Goal: Information Seeking & Learning: Learn about a topic

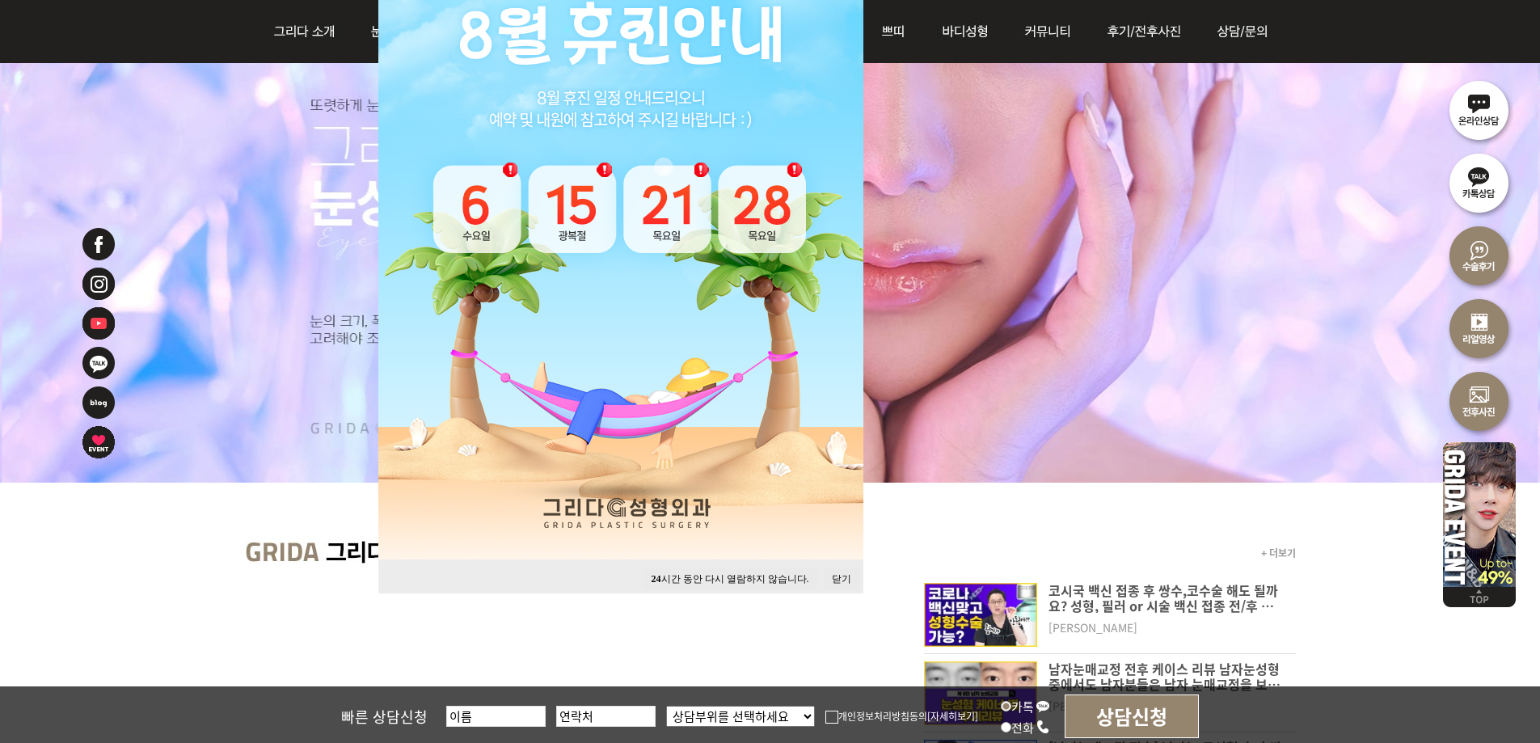
scroll to position [243, 0]
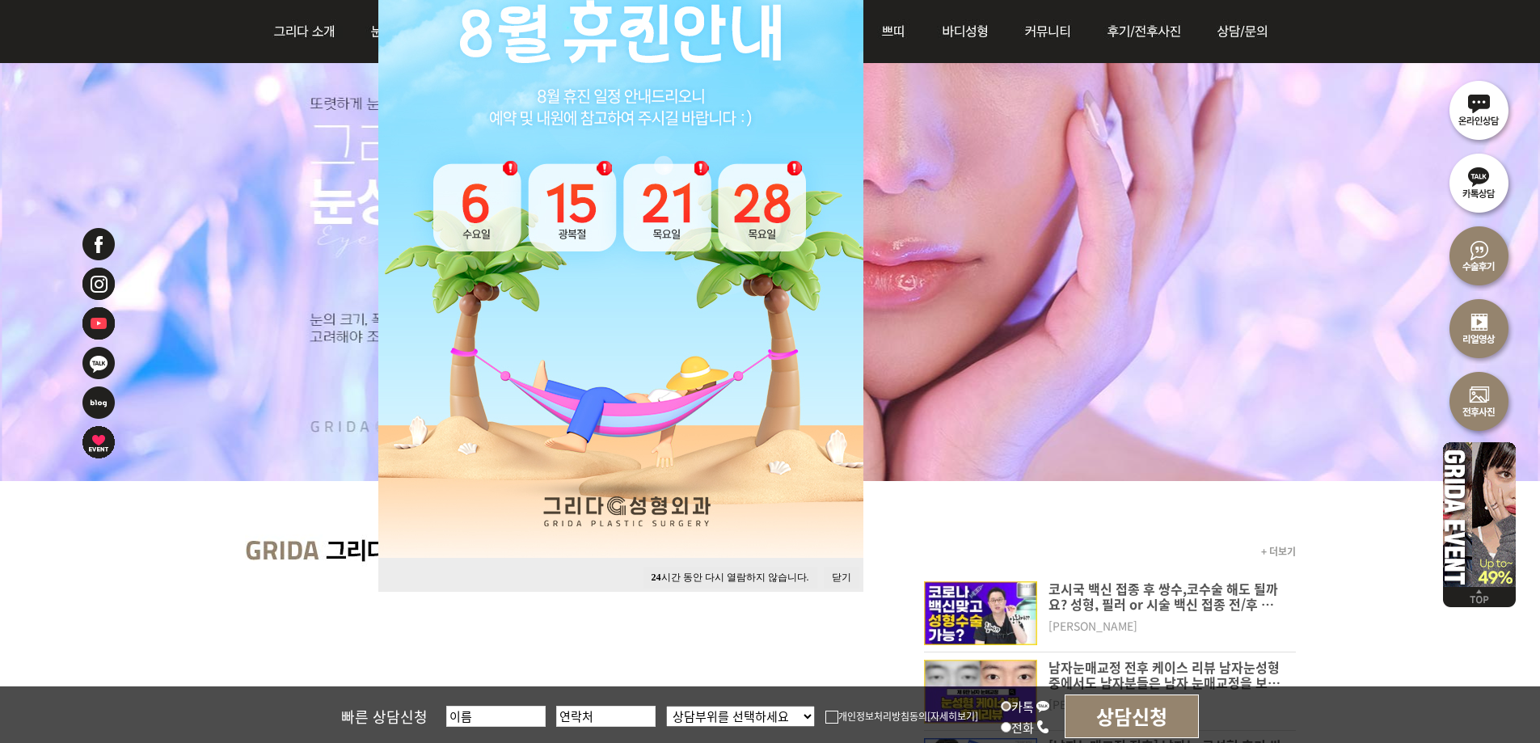
click at [839, 575] on button "닫기" at bounding box center [842, 578] width 36 height 22
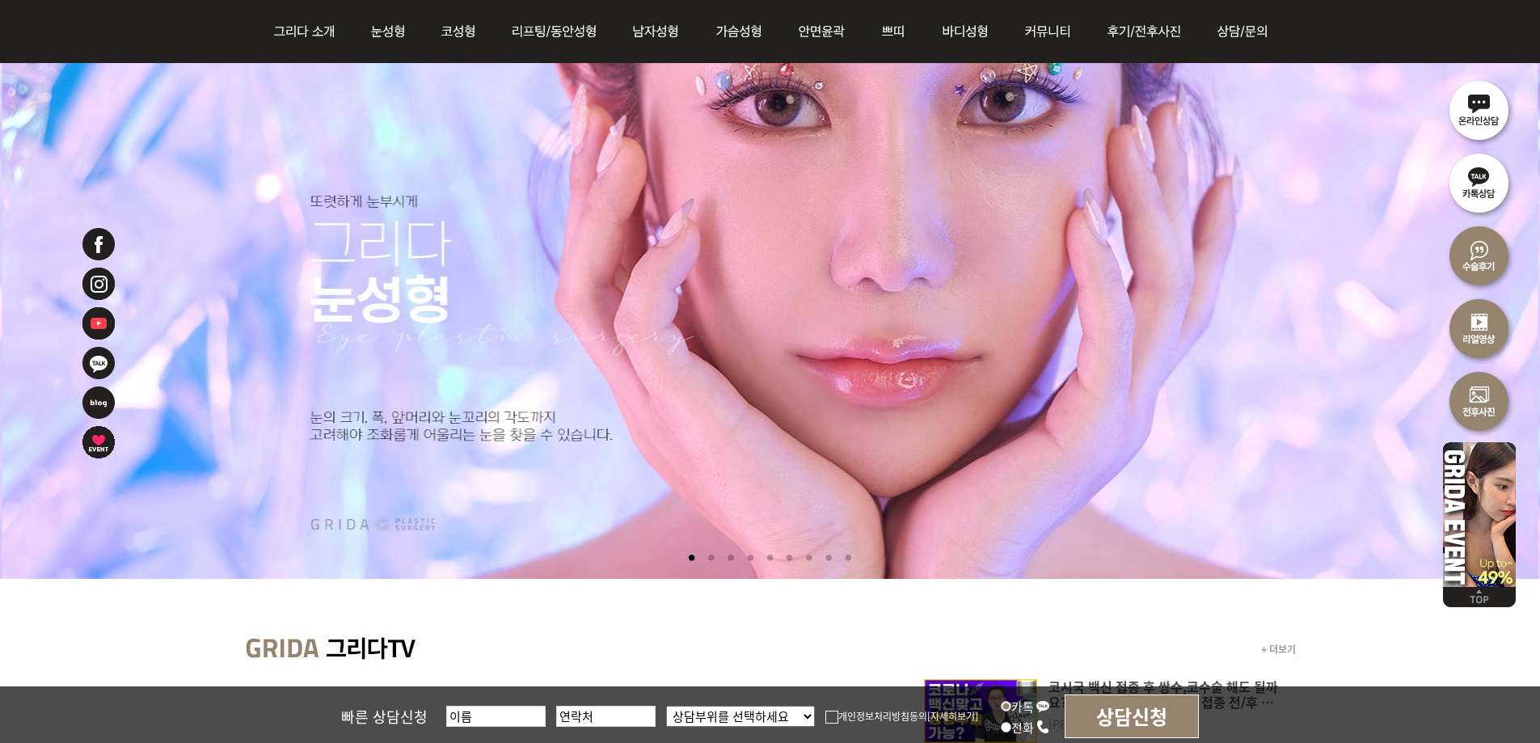
scroll to position [0, 0]
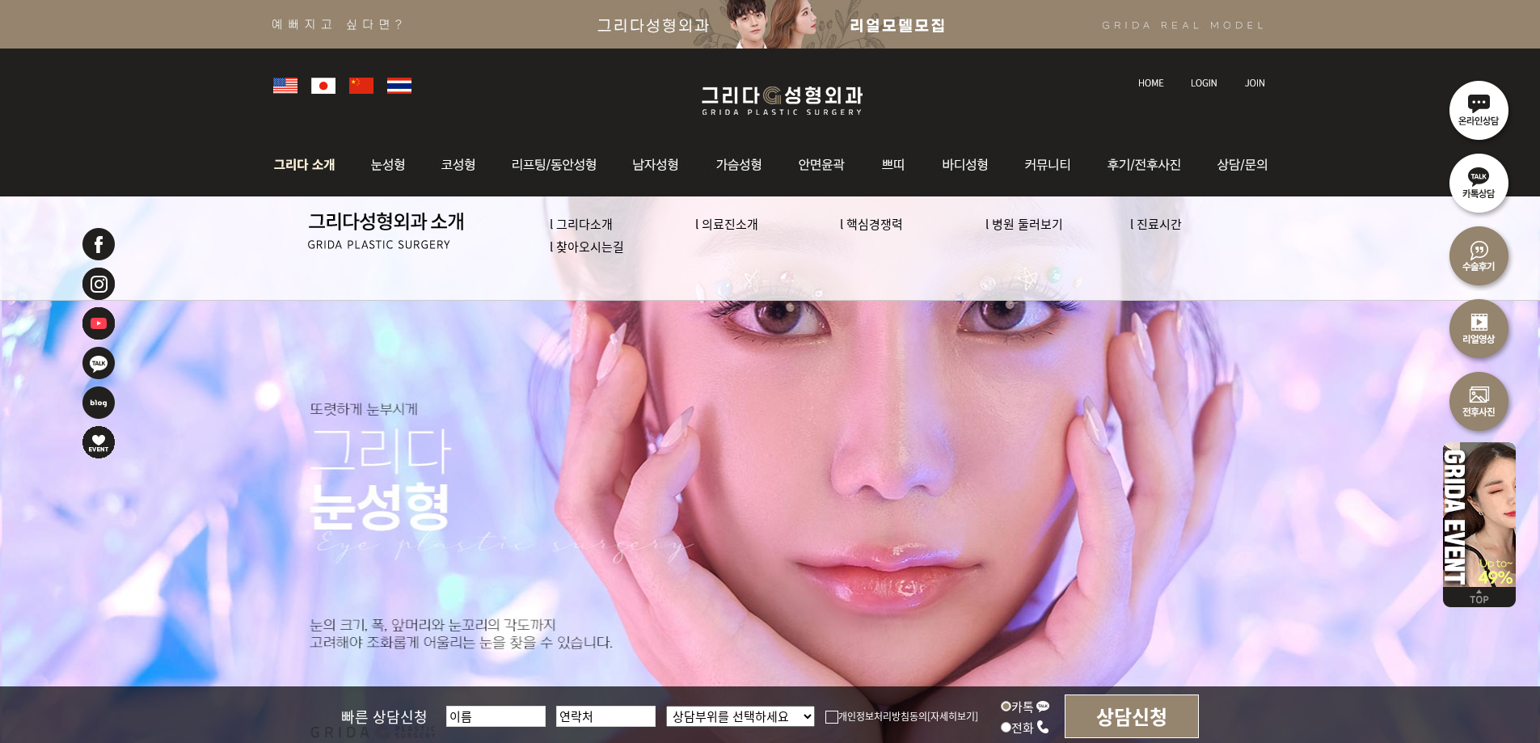
click at [301, 162] on img at bounding box center [308, 164] width 87 height 63
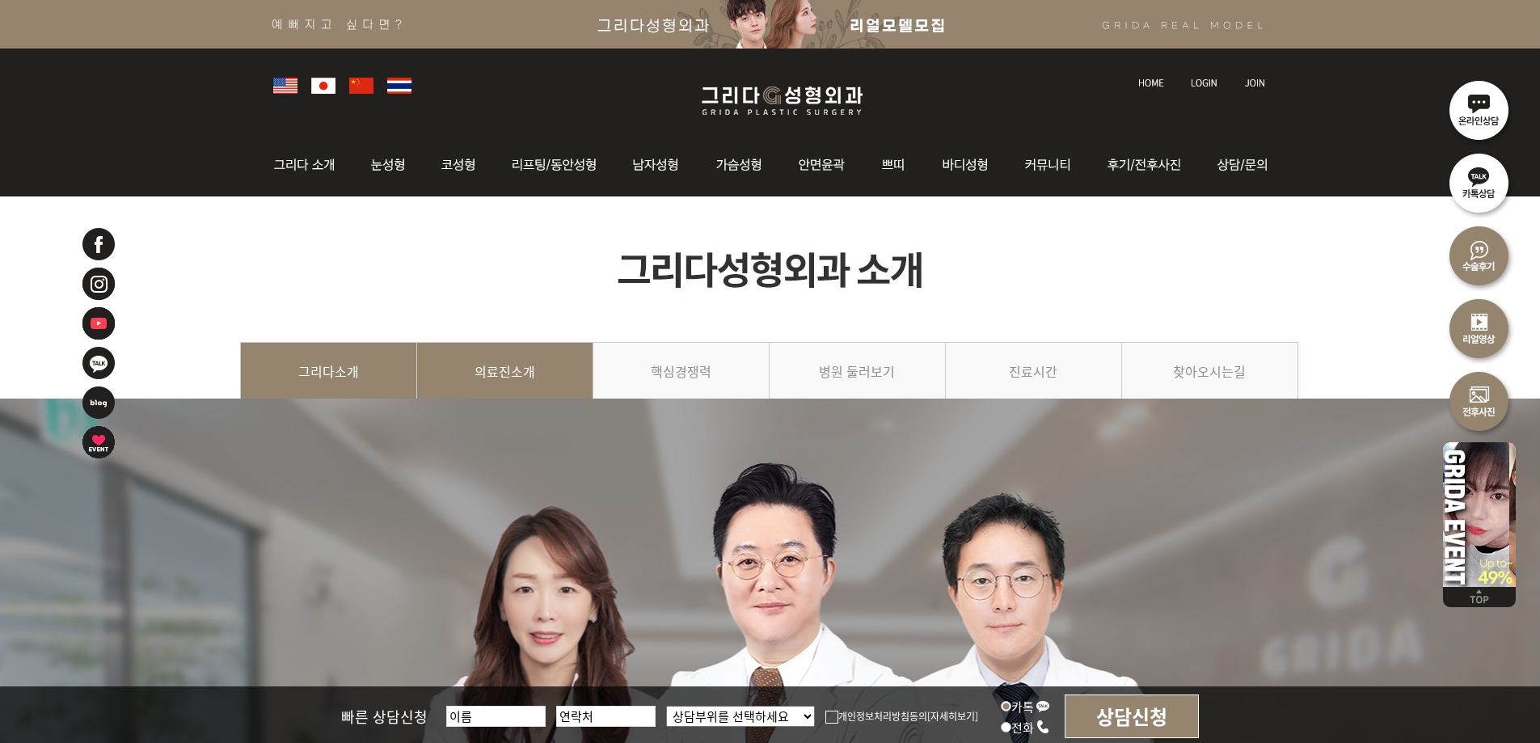
click at [520, 365] on link "의료진소개" at bounding box center [505, 379] width 176 height 74
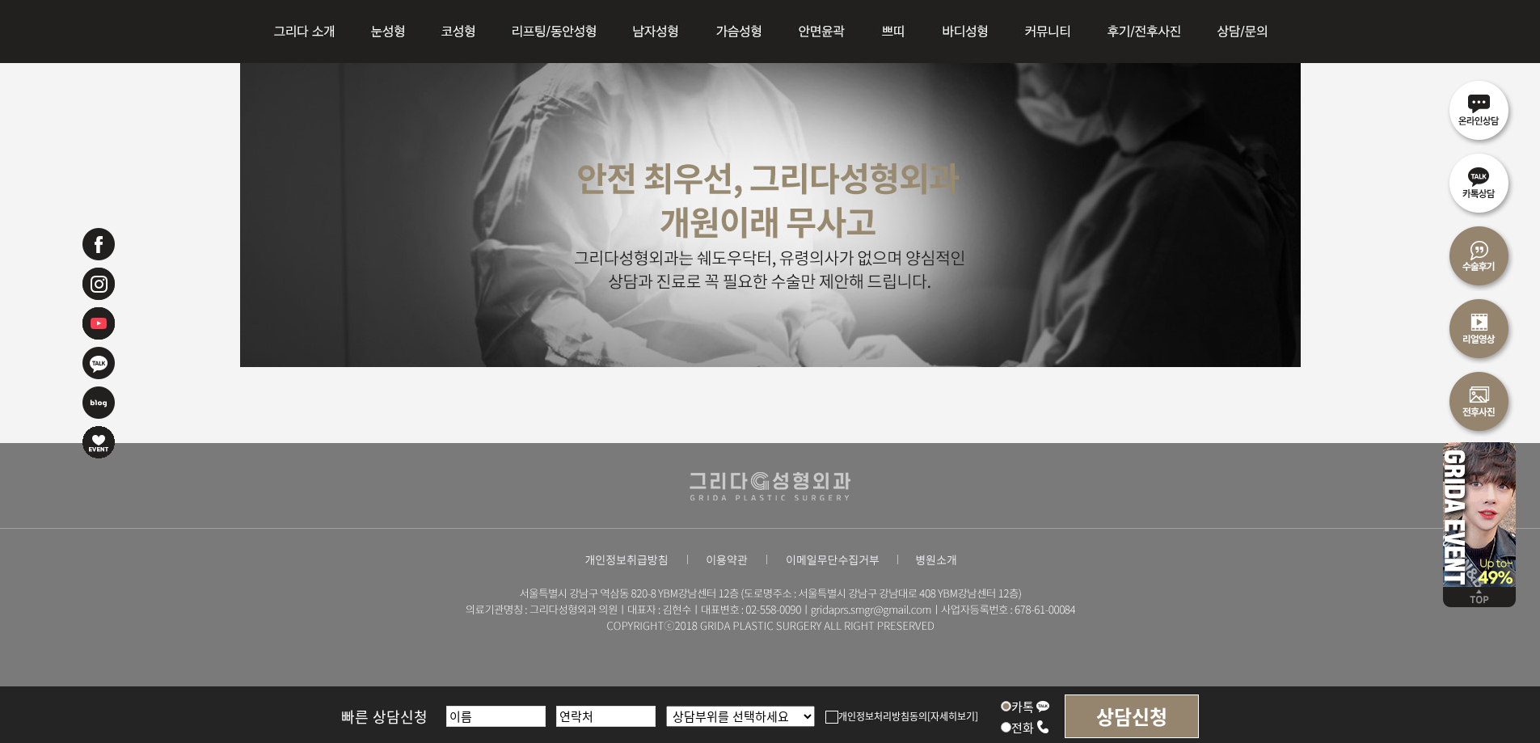
scroll to position [4134, 0]
